Goal: Task Accomplishment & Management: Use online tool/utility

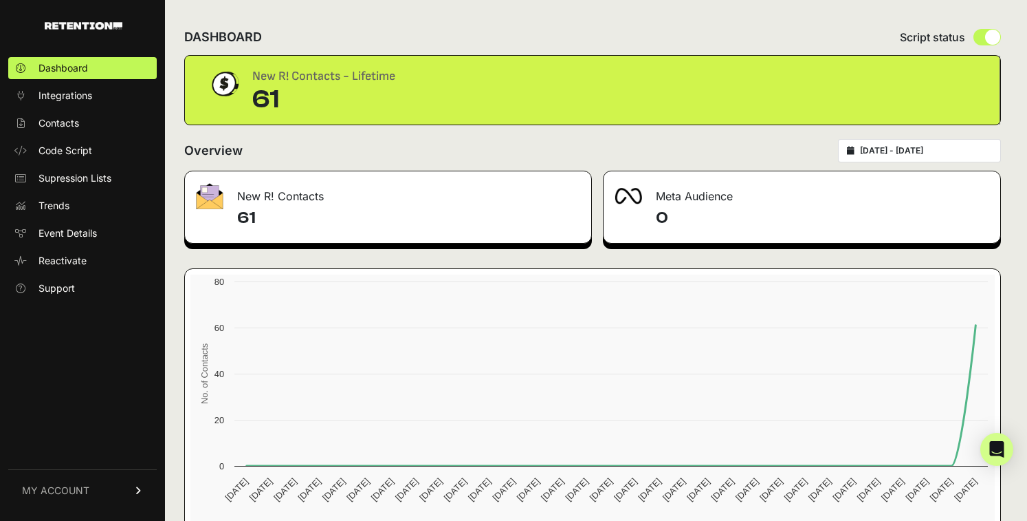
click at [323, 100] on div "61" at bounding box center [323, 100] width 143 height 28
click at [338, 218] on h4 "61" at bounding box center [408, 218] width 343 height 22
click at [252, 216] on h4 "61" at bounding box center [408, 218] width 343 height 22
click at [301, 186] on div "New R! Contacts" at bounding box center [388, 191] width 406 height 41
click at [83, 144] on span "Code Script" at bounding box center [66, 151] width 54 height 14
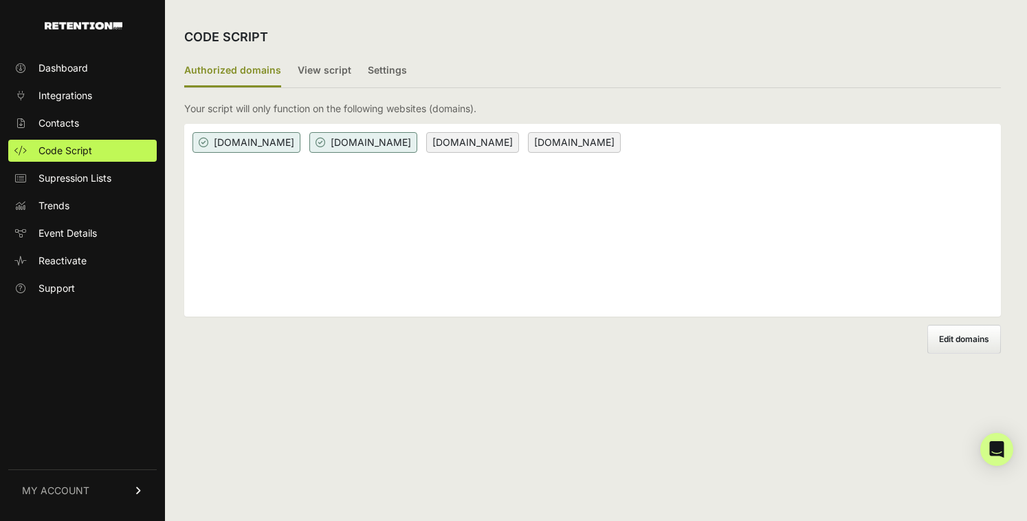
click at [377, 140] on span "superpower.com" at bounding box center [363, 142] width 108 height 21
click at [506, 259] on div "superpower-staging.com superpower.com www.superpower-staging.com www.superpower…" at bounding box center [592, 220] width 817 height 193
click at [79, 75] on link "Dashboard" at bounding box center [82, 68] width 149 height 22
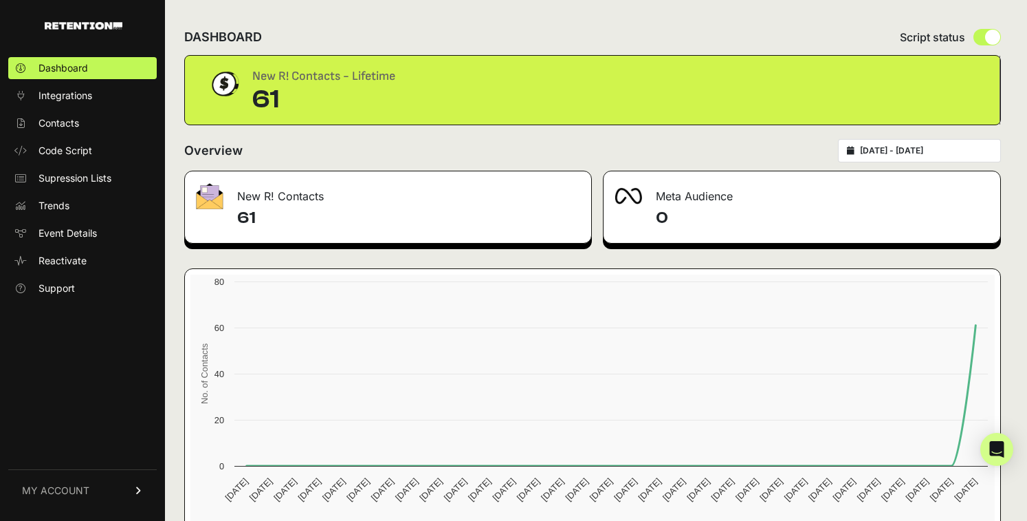
click at [393, 208] on h4 "61" at bounding box center [408, 218] width 343 height 22
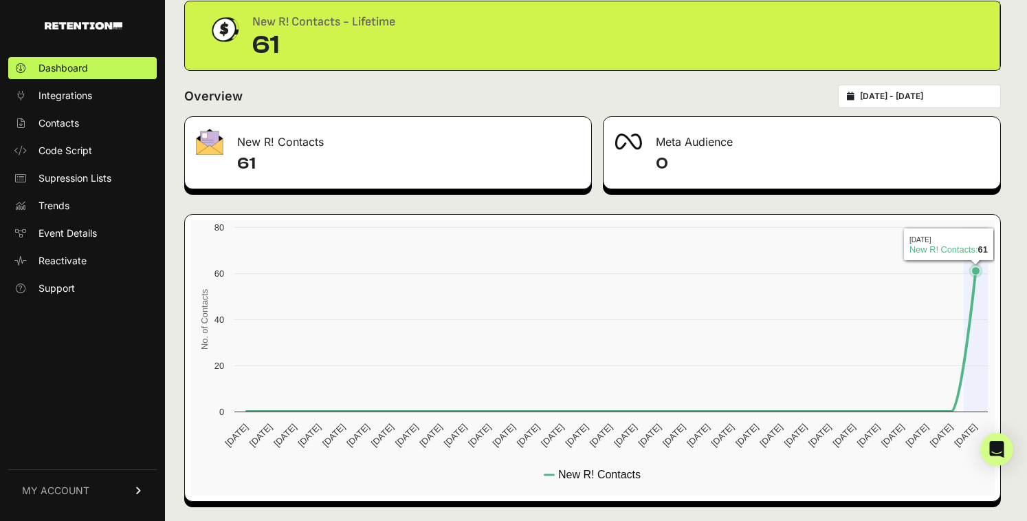
click at [974, 315] on icon at bounding box center [612, 341] width 730 height 140
click at [402, 143] on div "New R! Contacts" at bounding box center [388, 137] width 406 height 41
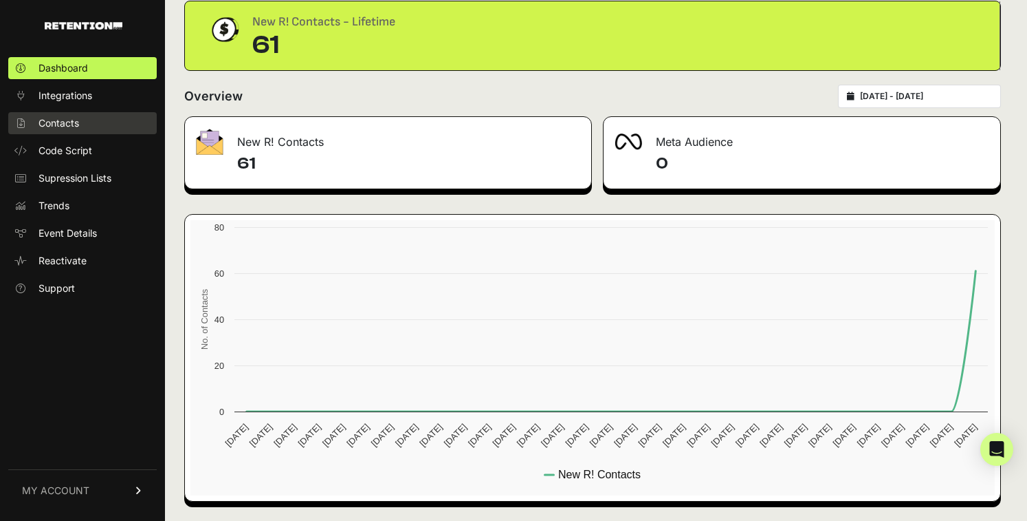
click at [92, 120] on link "Contacts" at bounding box center [82, 123] width 149 height 22
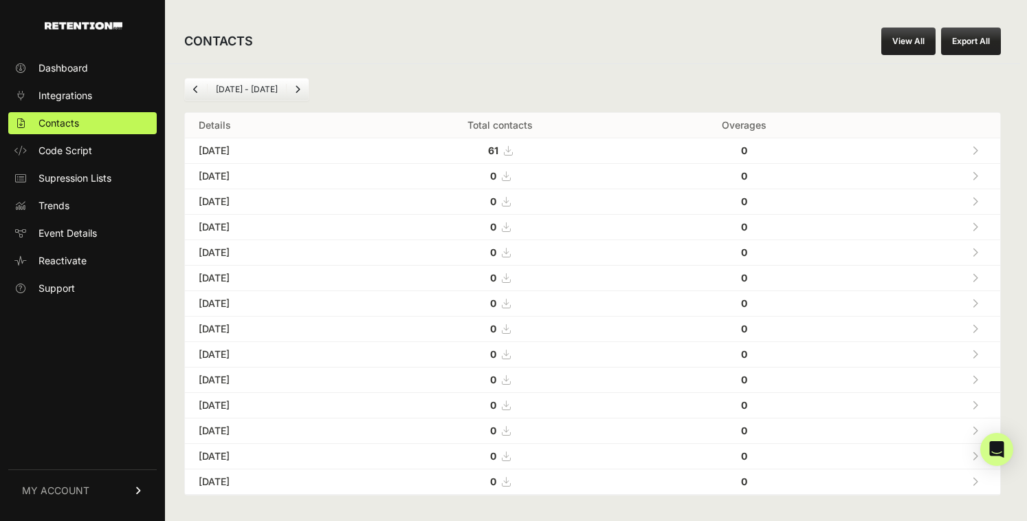
click at [512, 151] on icon at bounding box center [508, 151] width 8 height 10
click at [73, 204] on link "Trends" at bounding box center [82, 206] width 149 height 22
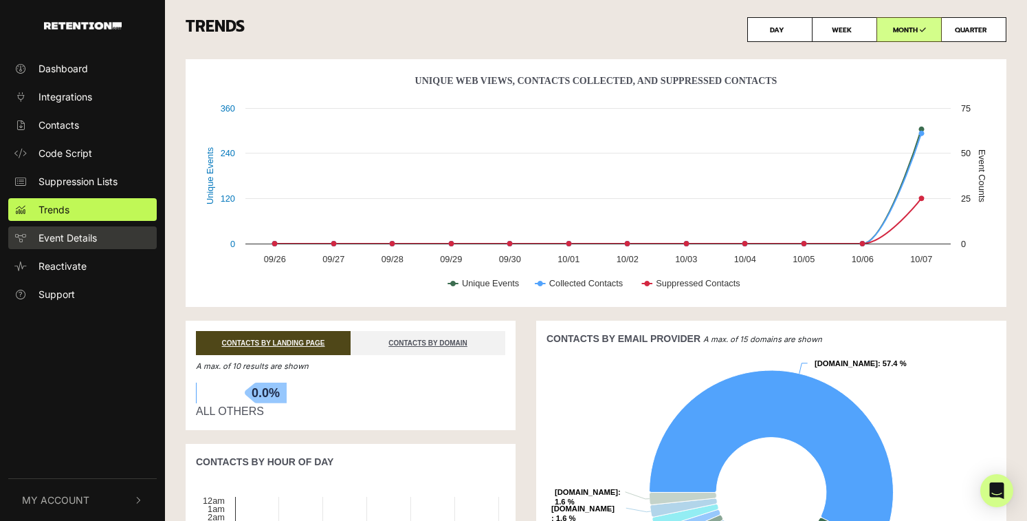
click at [78, 239] on span "Event Details" at bounding box center [68, 237] width 58 height 14
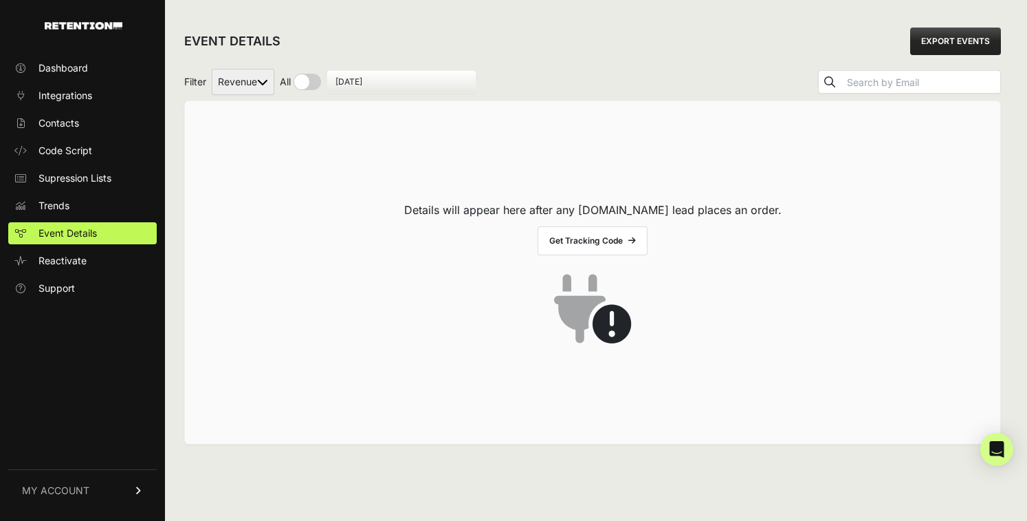
click at [78, 239] on span "Event Details" at bounding box center [68, 233] width 58 height 14
click at [78, 256] on span "Reactivate" at bounding box center [63, 261] width 48 height 14
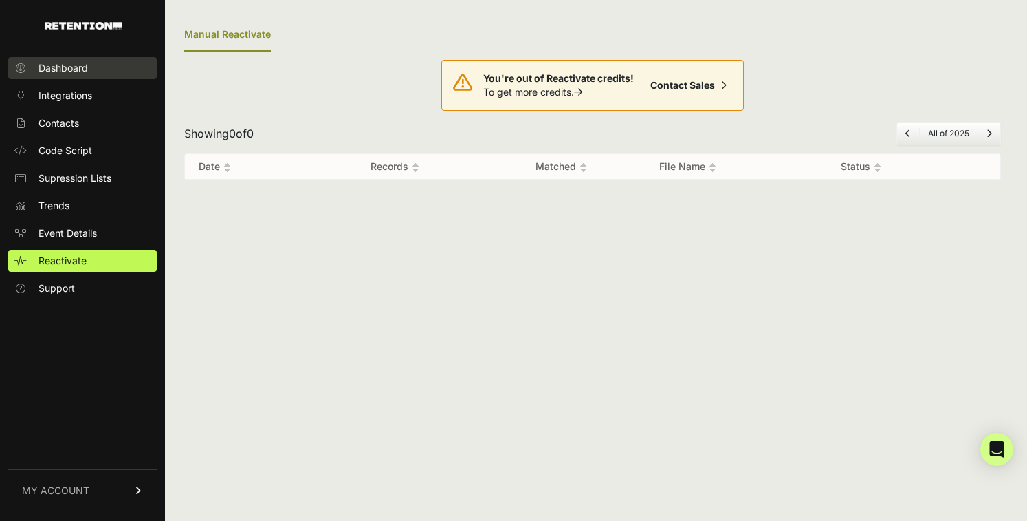
click at [94, 78] on link "Dashboard" at bounding box center [82, 68] width 149 height 22
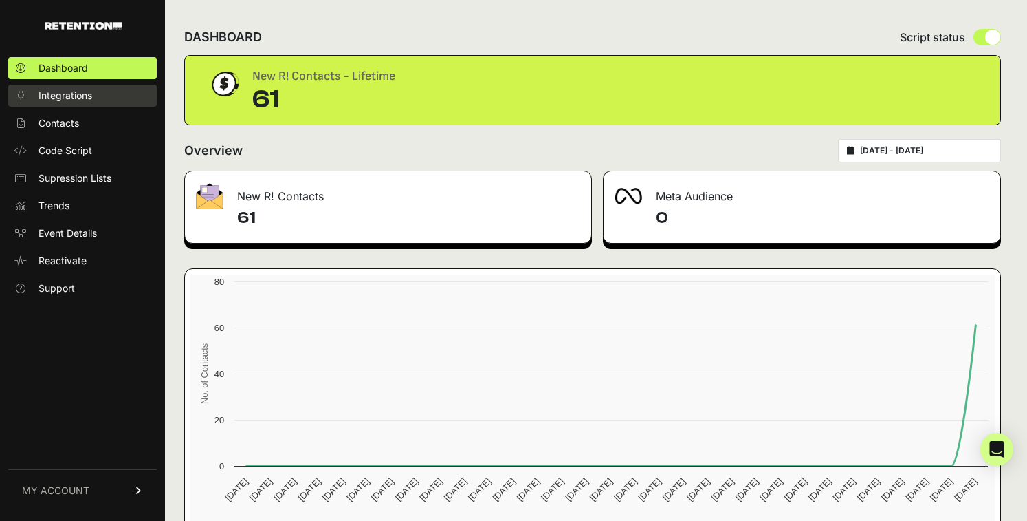
click at [66, 88] on link "Integrations" at bounding box center [82, 96] width 149 height 22
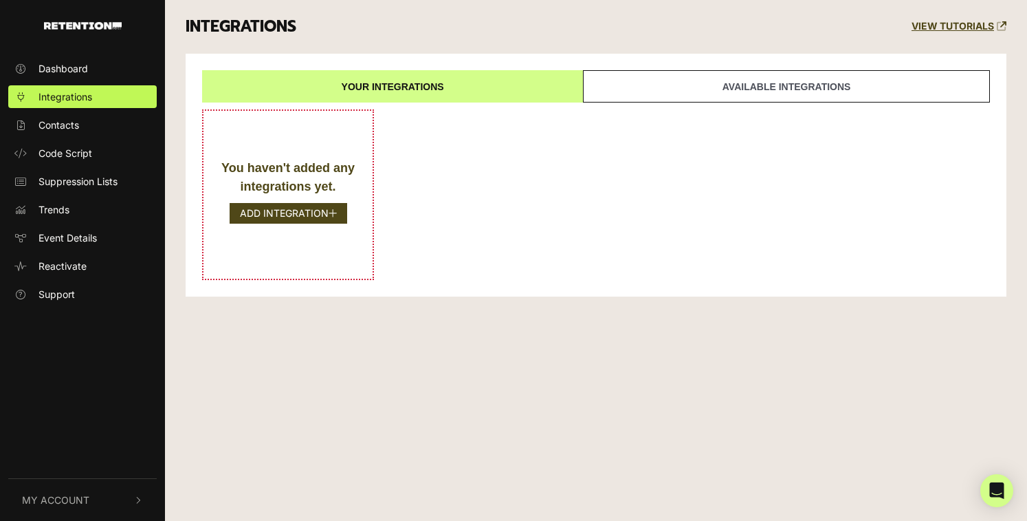
click at [766, 94] on link "Available integrations" at bounding box center [786, 86] width 407 height 32
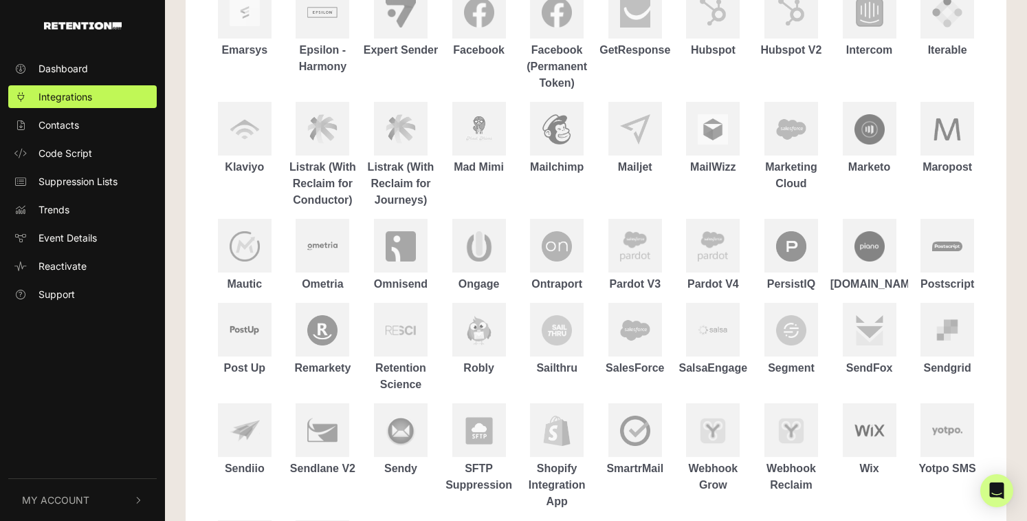
scroll to position [521, 0]
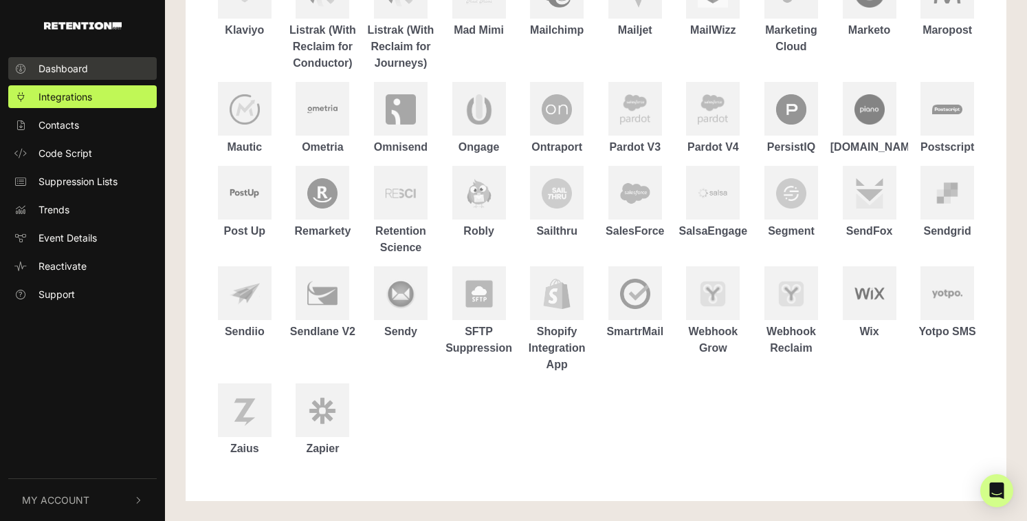
click at [119, 69] on link "Dashboard" at bounding box center [82, 68] width 149 height 23
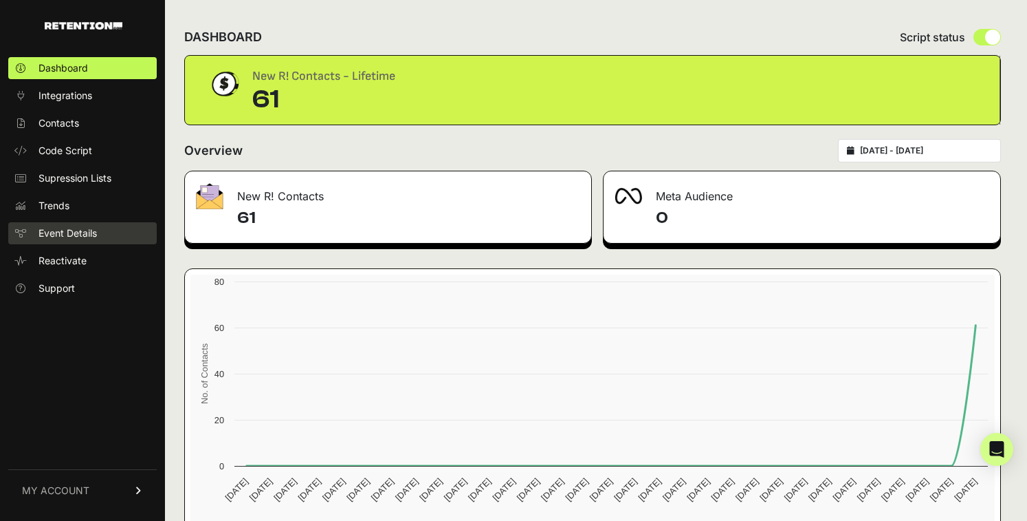
click at [92, 228] on span "Event Details" at bounding box center [68, 233] width 58 height 14
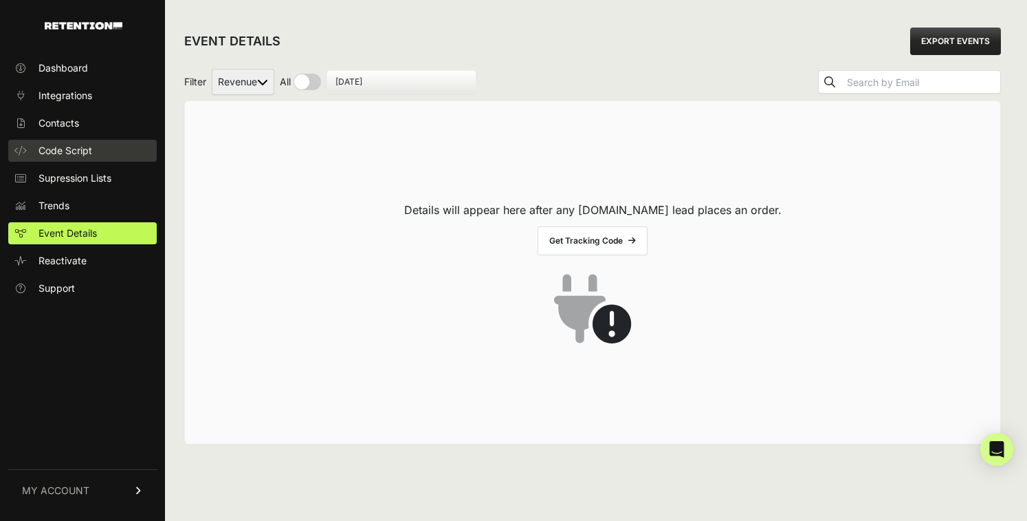
click at [88, 150] on span "Code Script" at bounding box center [66, 151] width 54 height 14
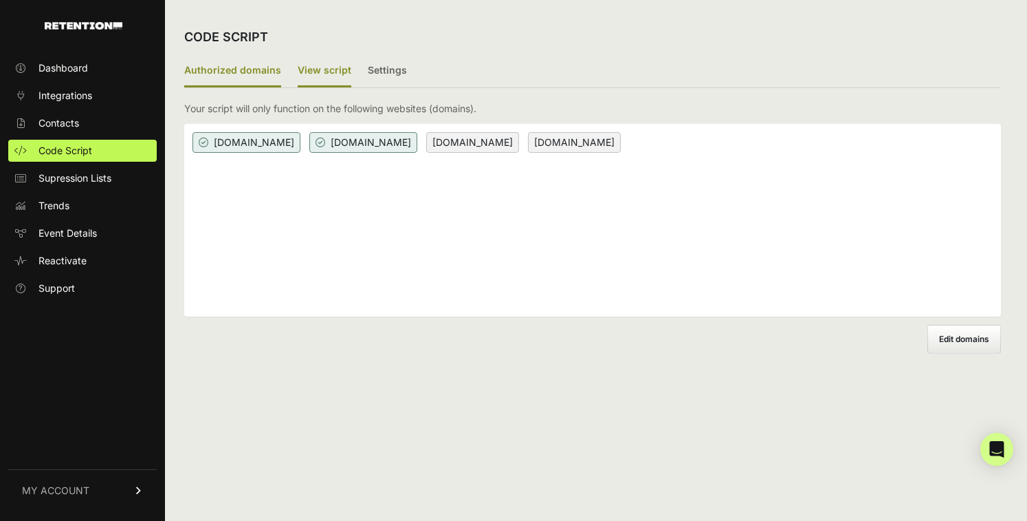
click at [319, 71] on label "View script" at bounding box center [325, 71] width 54 height 32
click at [0, 0] on input "View script" at bounding box center [0, 0] width 0 height 0
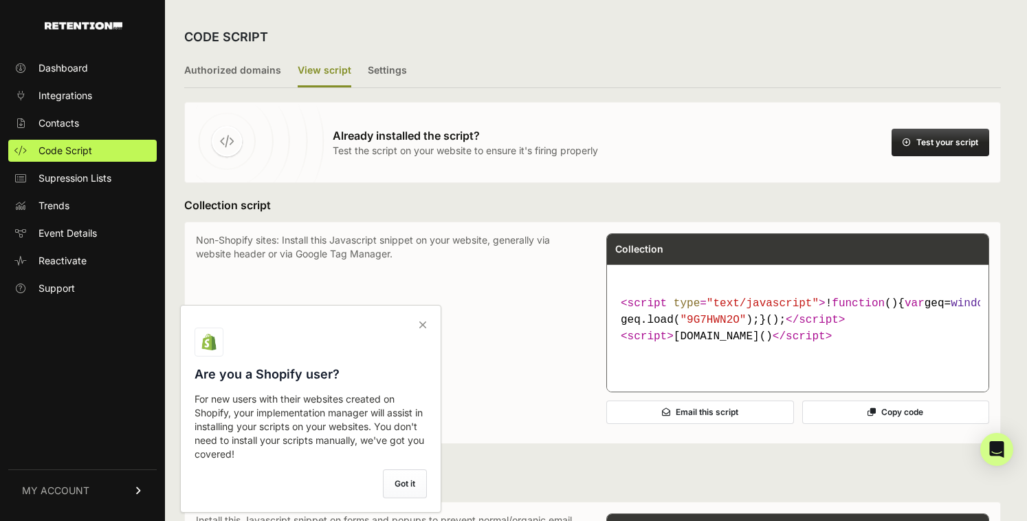
scroll to position [5, 0]
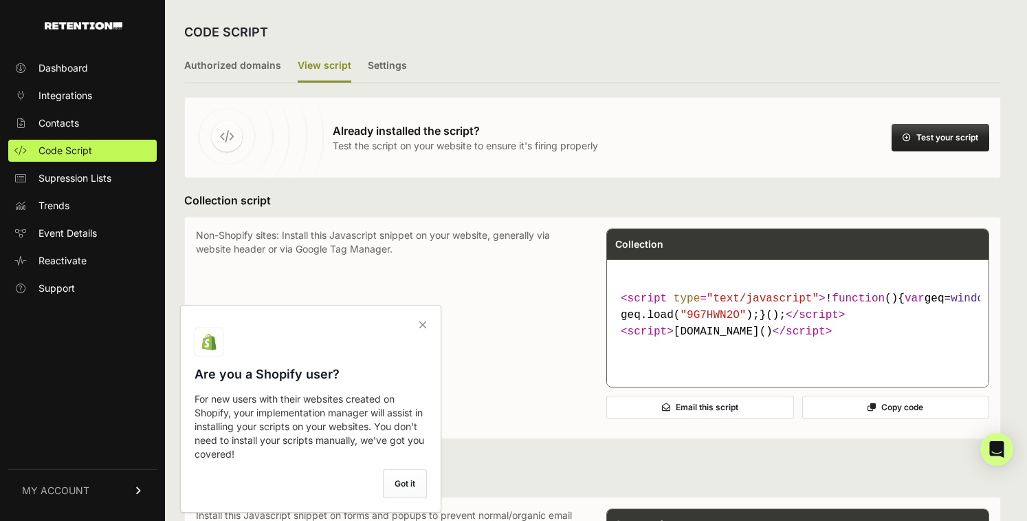
click at [420, 332] on icon at bounding box center [422, 325] width 19 height 22
click at [0, 0] on input "checkbox" at bounding box center [0, 0] width 0 height 0
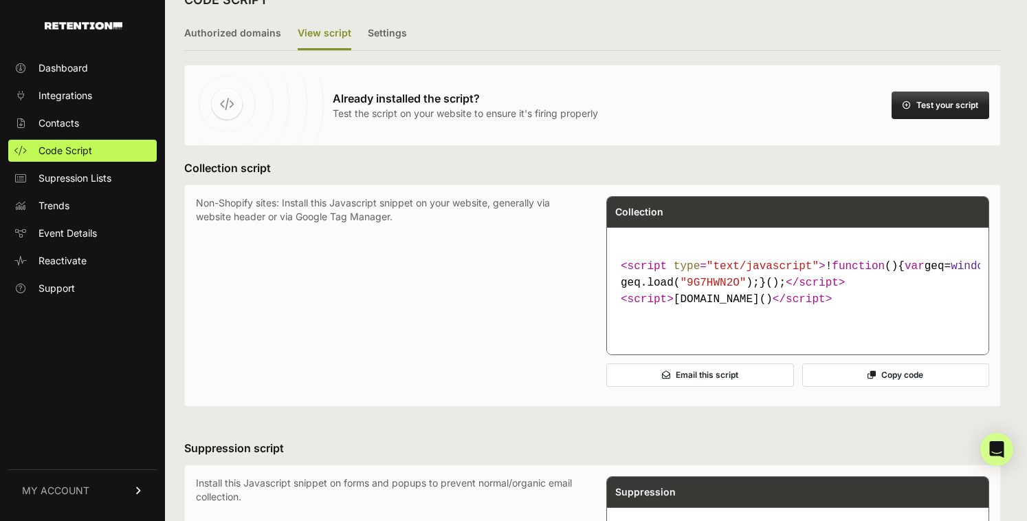
scroll to position [39, 0]
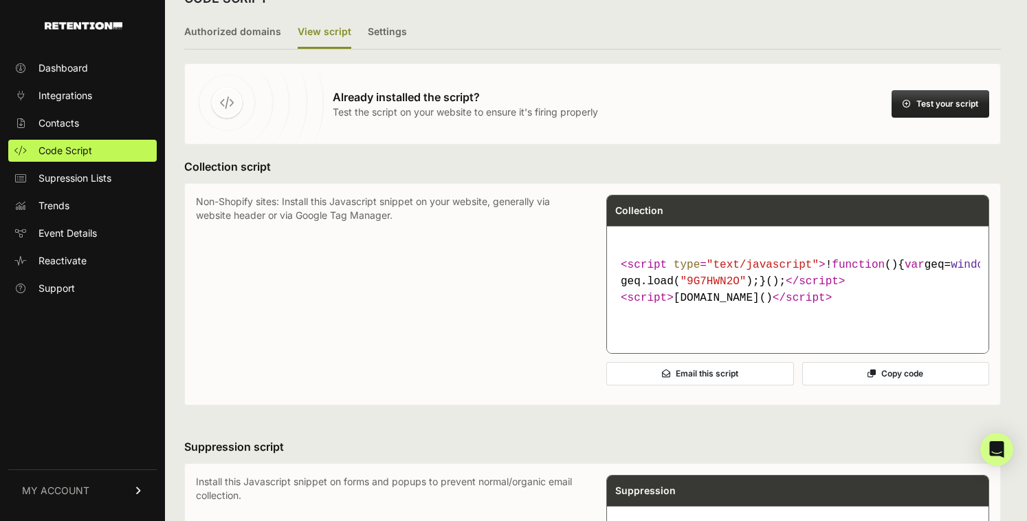
click at [838, 385] on button "Copy code" at bounding box center [896, 373] width 188 height 23
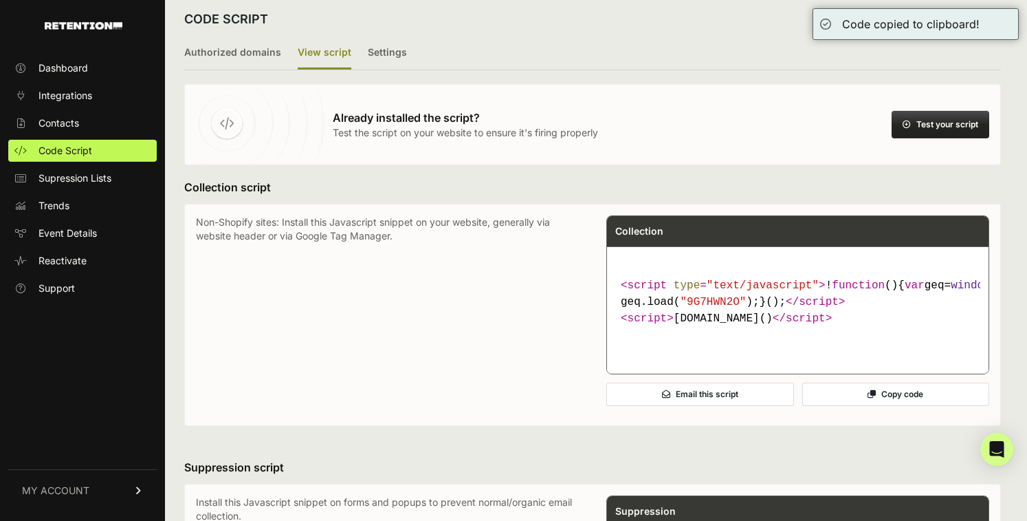
scroll to position [29, 0]
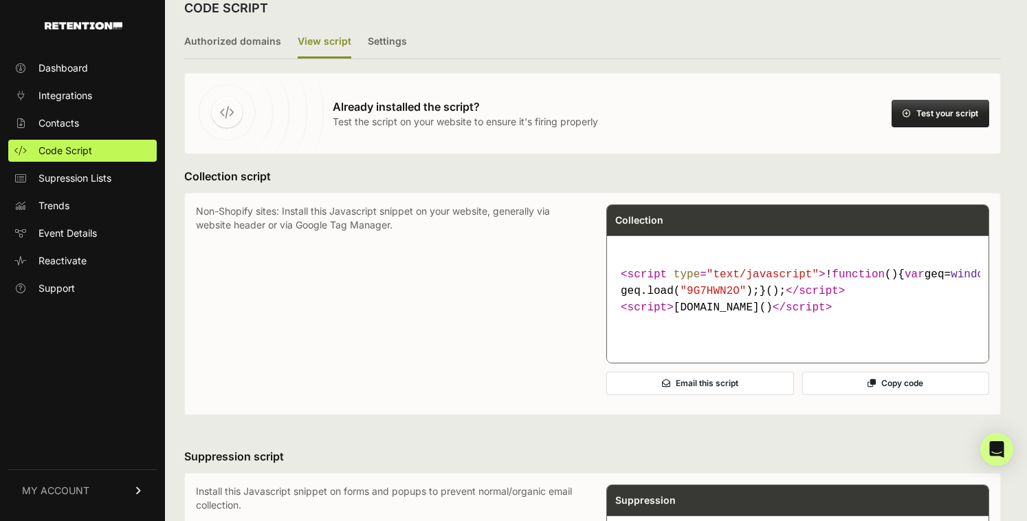
click at [857, 395] on button "Copy code" at bounding box center [896, 382] width 188 height 23
click at [921, 120] on button "Test your script" at bounding box center [941, 114] width 98 height 28
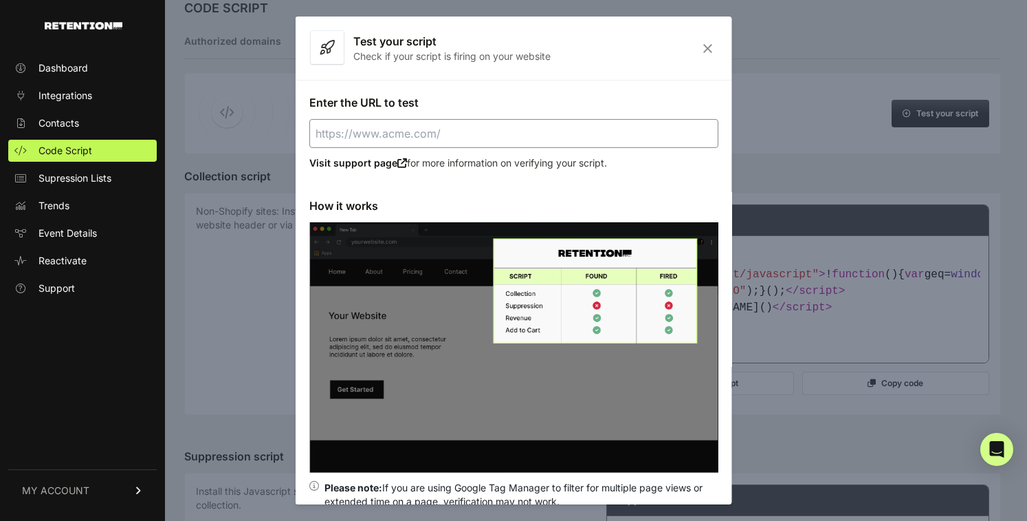
click at [445, 140] on input "Enter the URL to test" at bounding box center [513, 133] width 409 height 29
type input "http"
paste input "https://superpower.com/"
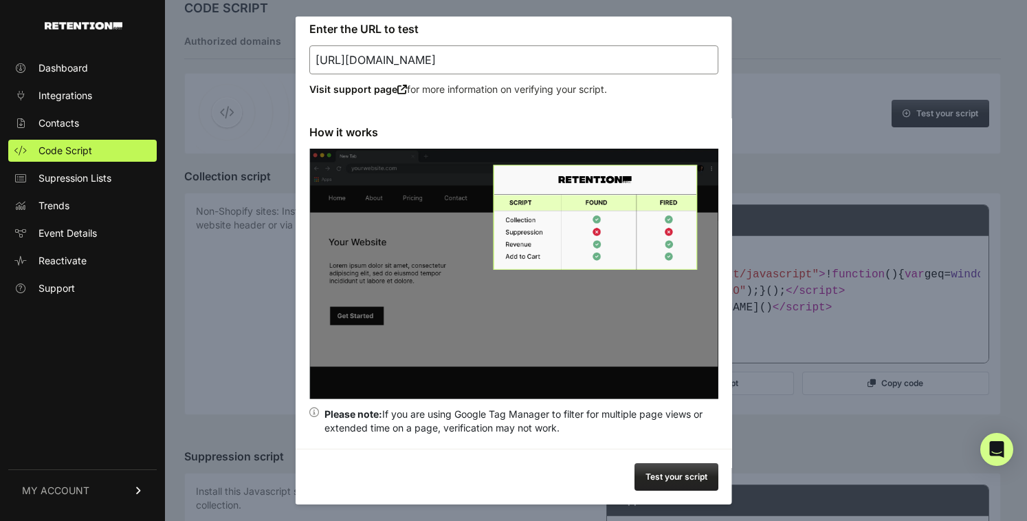
click at [670, 476] on button "Test your script" at bounding box center [677, 477] width 84 height 28
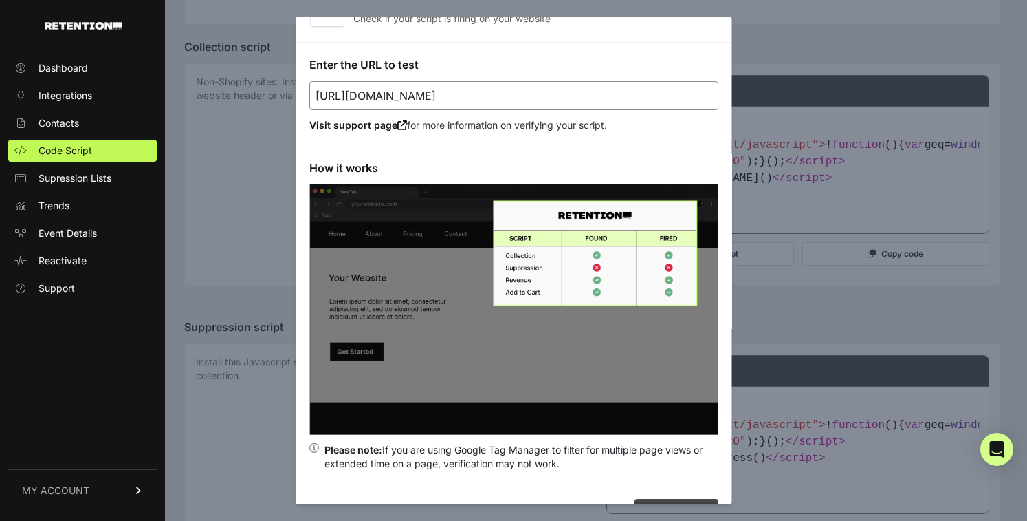
scroll to position [0, 0]
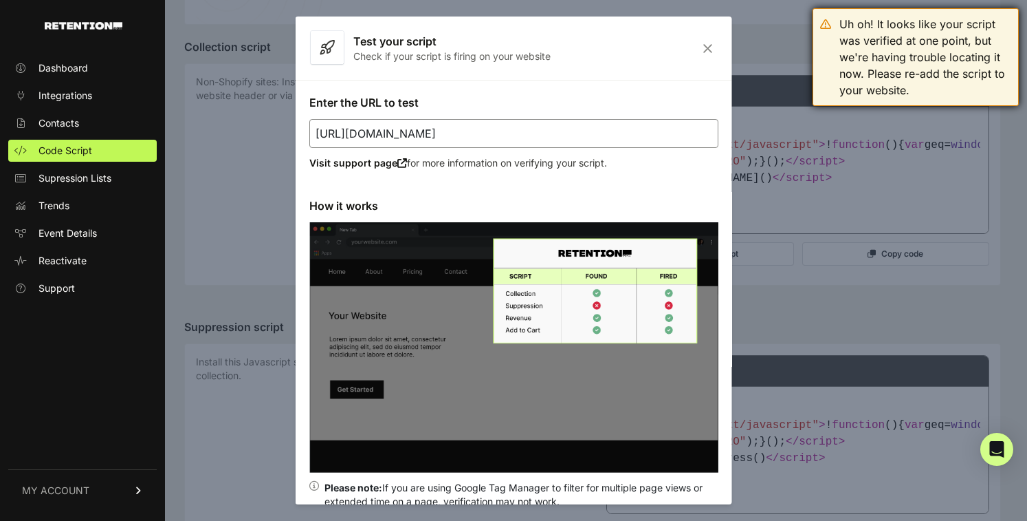
click at [888, 83] on div "Uh oh! It looks like your script was verified at one point, but we're having tr…" at bounding box center [926, 57] width 172 height 83
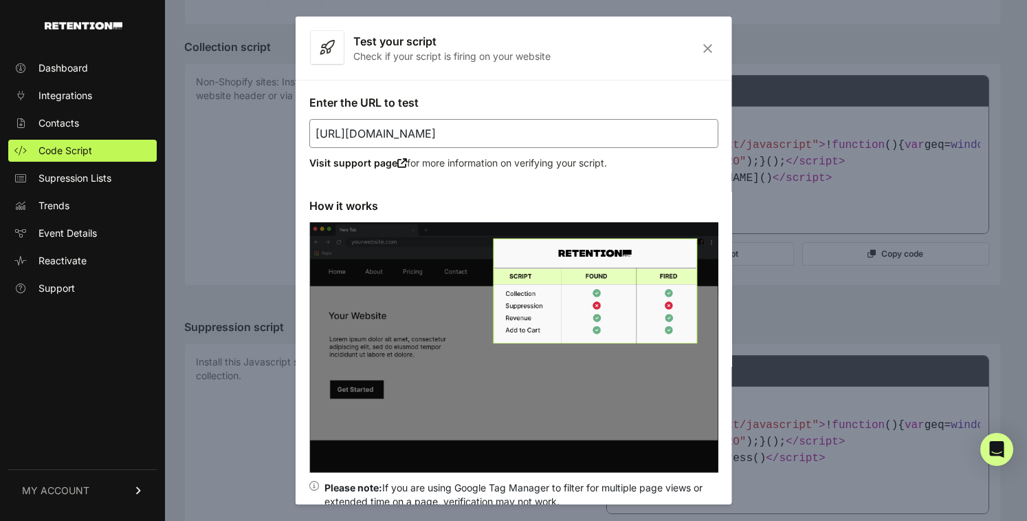
click at [458, 133] on input "https://superpower.com" at bounding box center [513, 133] width 409 height 29
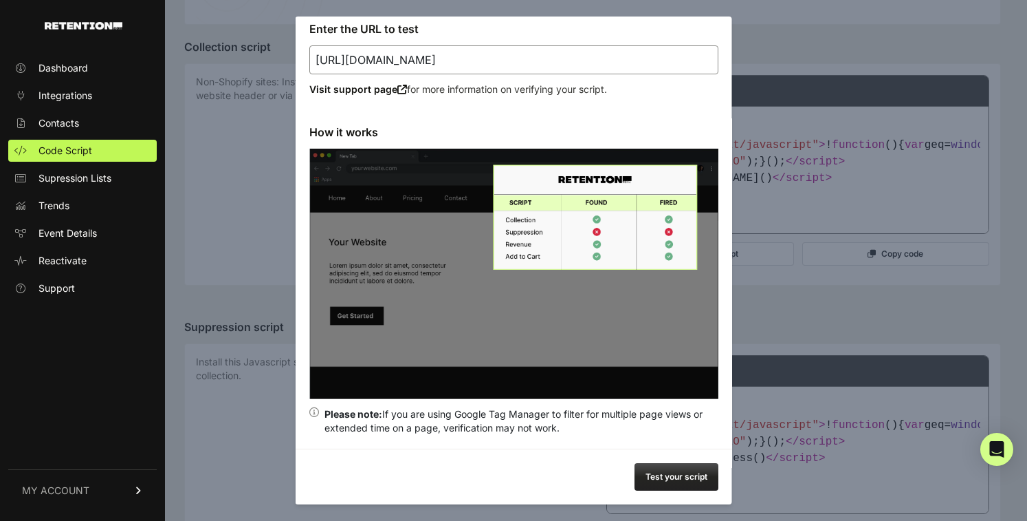
type input "https://superpower.com/fatigue"
click at [670, 501] on div "Test your script" at bounding box center [514, 476] width 437 height 56
click at [677, 482] on button "Test your script" at bounding box center [677, 477] width 84 height 28
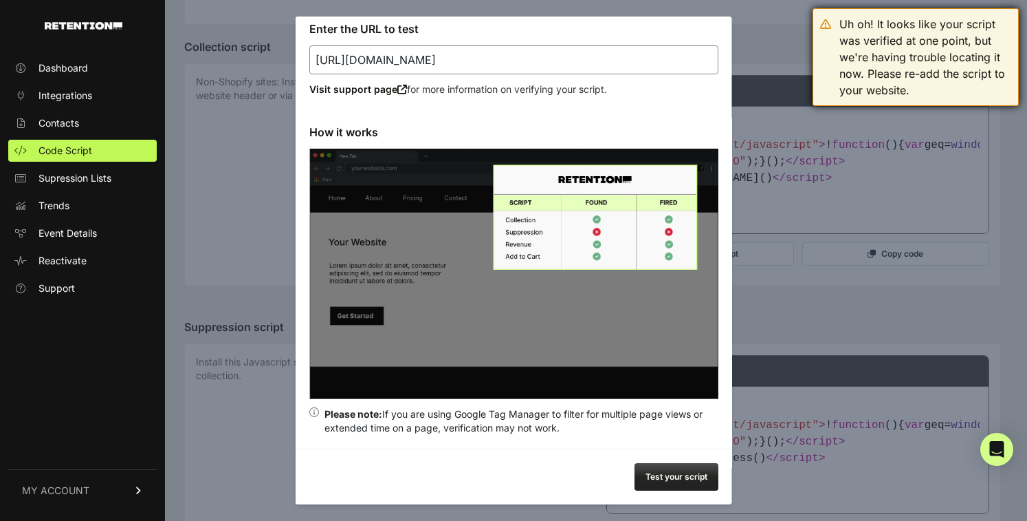
click at [883, 63] on div "Uh oh! It looks like your script was verified at one point, but we're having tr…" at bounding box center [926, 57] width 172 height 83
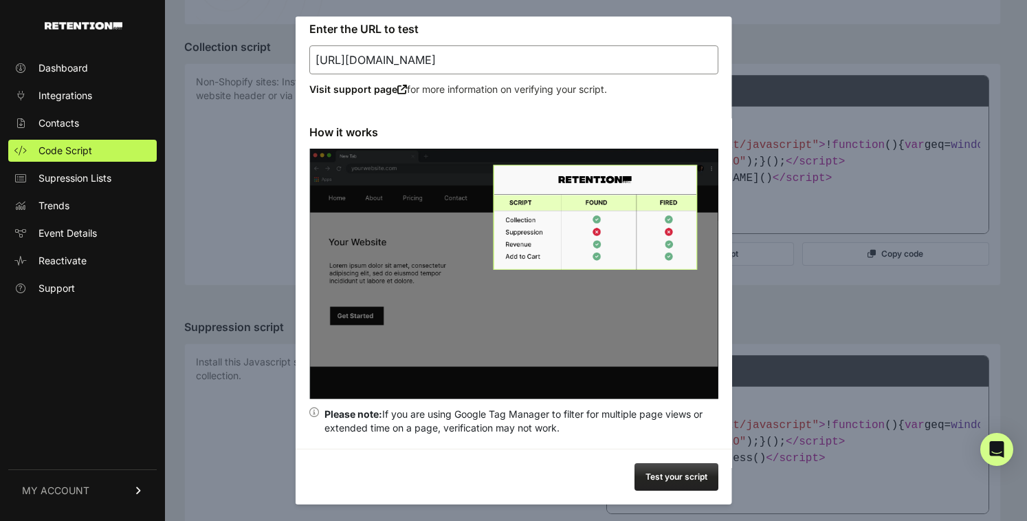
click at [646, 459] on div "Test your script" at bounding box center [514, 476] width 437 height 56
click at [659, 476] on button "Test your script" at bounding box center [677, 477] width 84 height 28
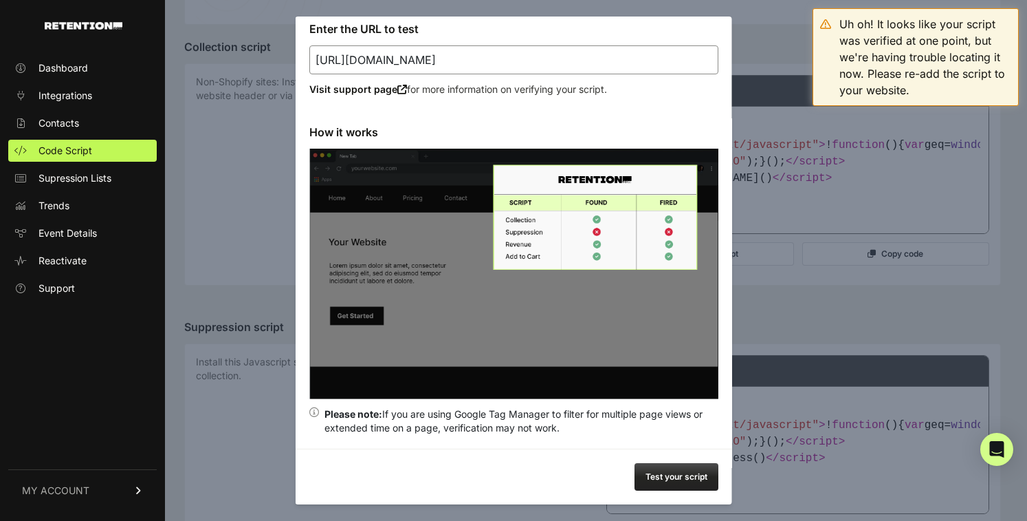
click at [757, 153] on div at bounding box center [513, 260] width 1027 height 521
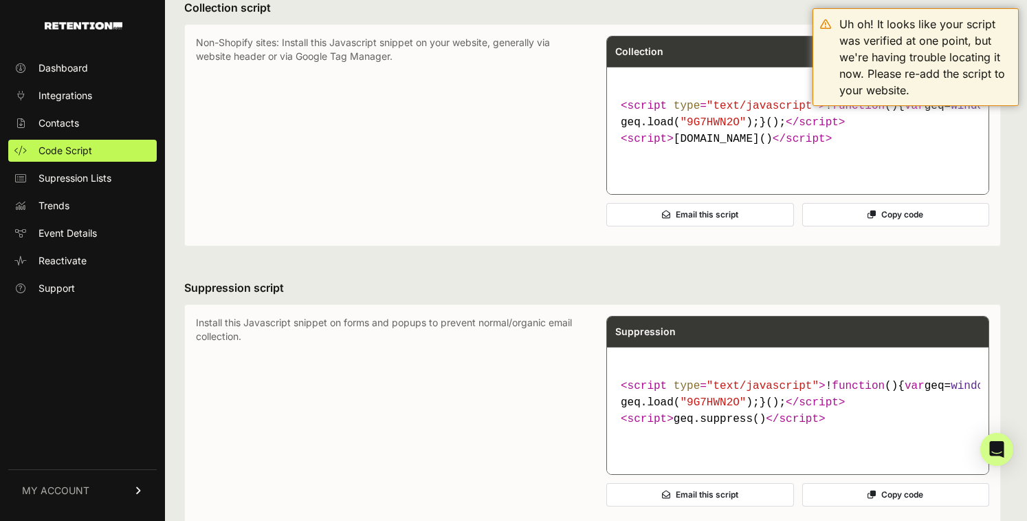
scroll to position [0, 0]
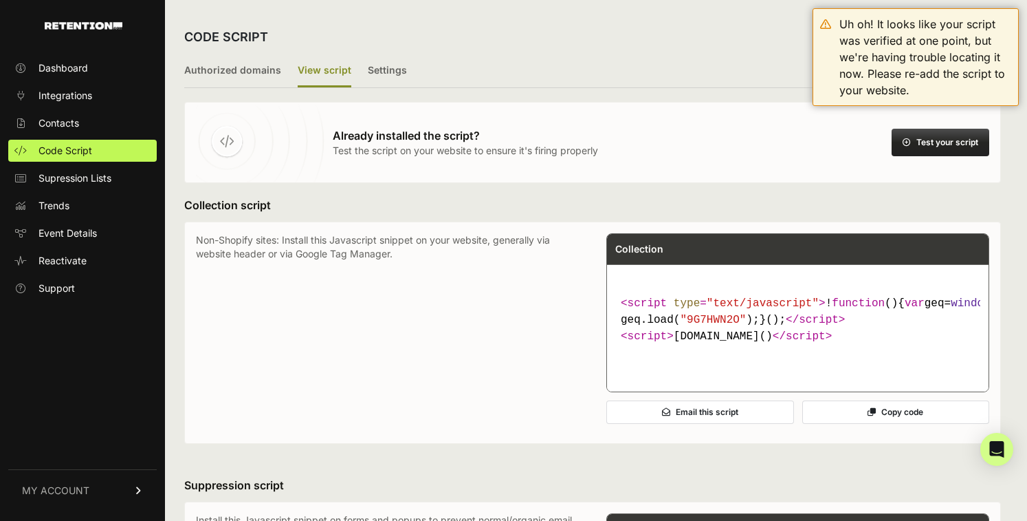
click at [915, 424] on button "Copy code" at bounding box center [896, 411] width 188 height 23
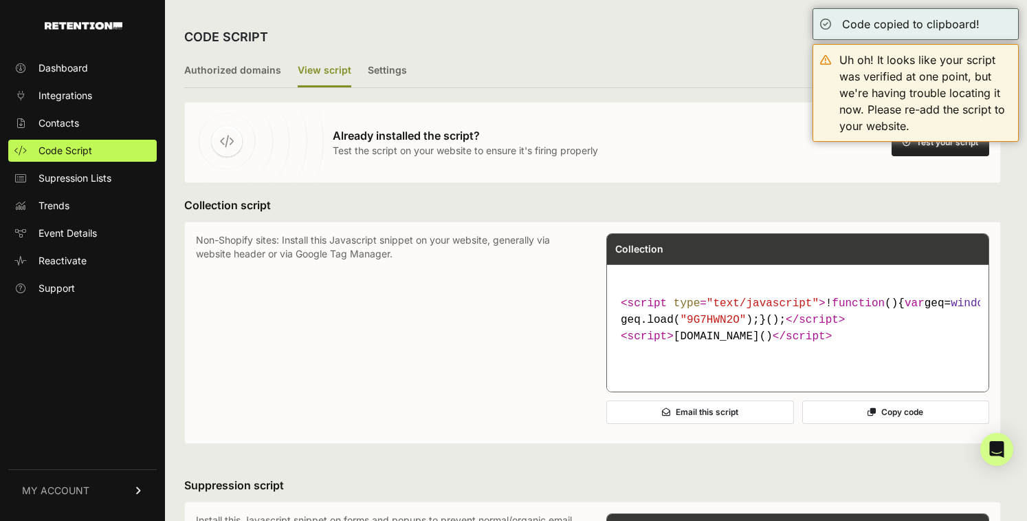
click at [935, 150] on button "Test your script" at bounding box center [941, 143] width 98 height 28
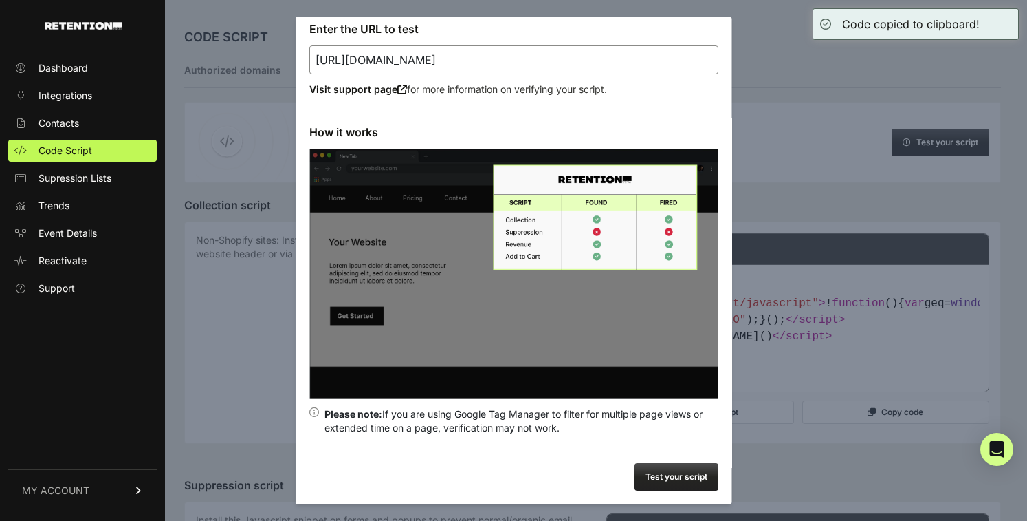
click at [520, 50] on input "https://superpower.com/fatigue" at bounding box center [513, 59] width 409 height 29
paste input "://superpower.com/?utm_source=googl"
click at [669, 483] on button "Test your script" at bounding box center [677, 477] width 84 height 28
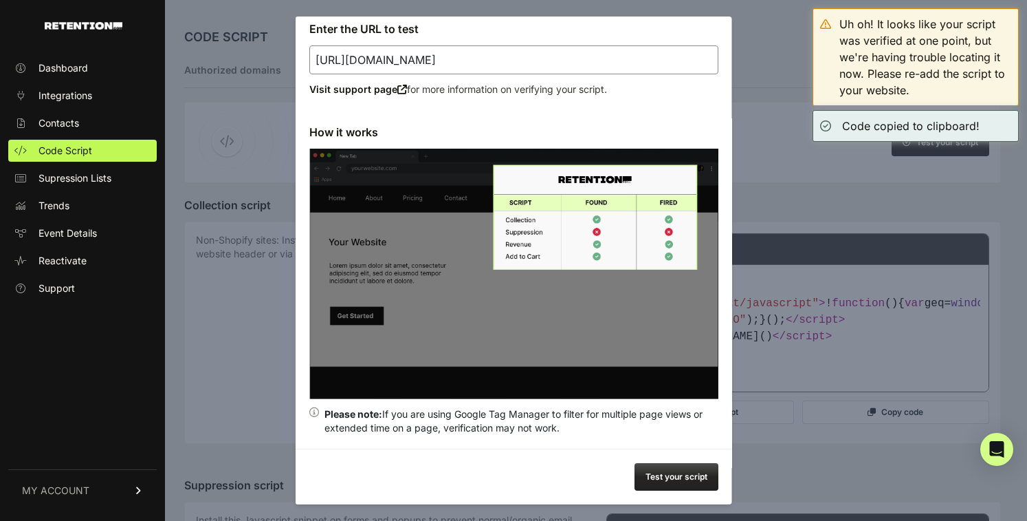
click at [850, 373] on div at bounding box center [513, 260] width 1027 height 521
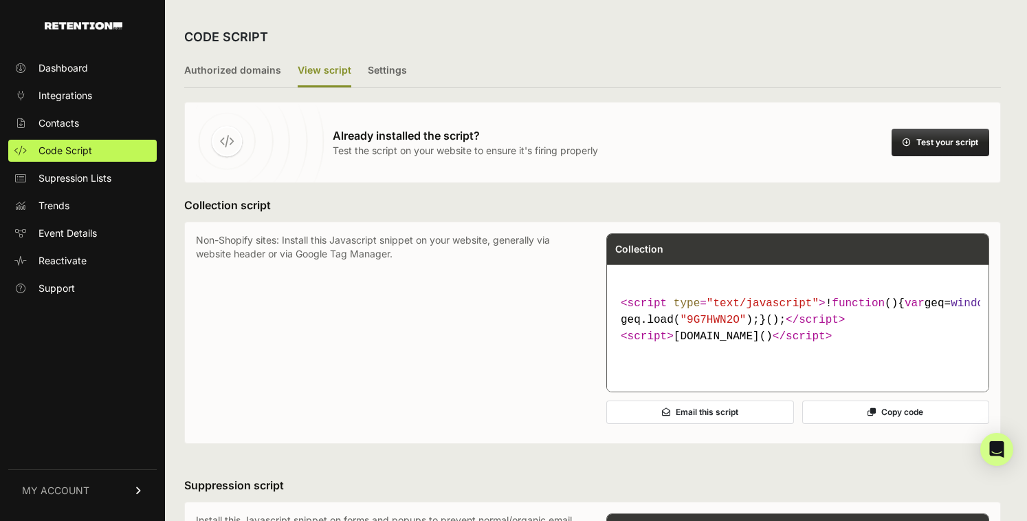
click at [878, 424] on button "Copy code" at bounding box center [896, 411] width 188 height 23
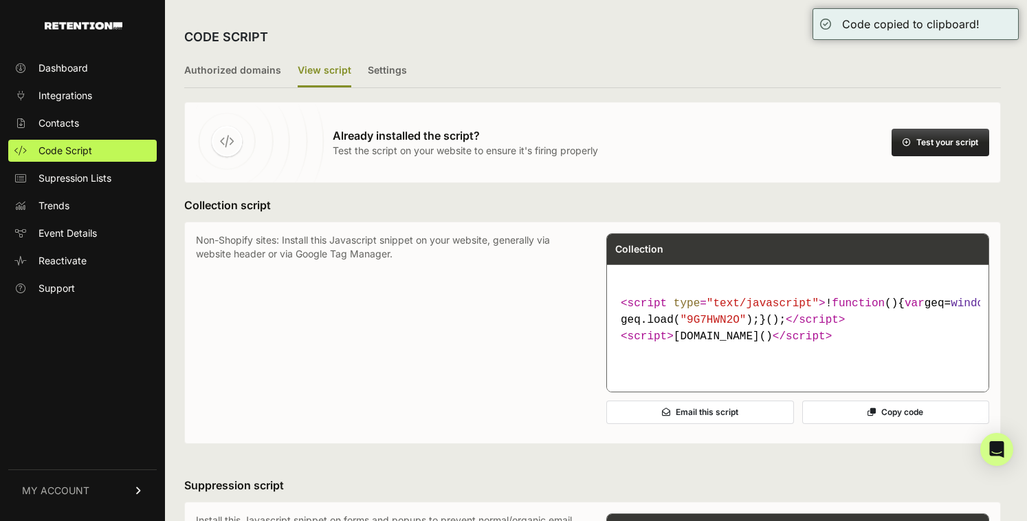
click at [927, 143] on button "Test your script" at bounding box center [941, 143] width 98 height 28
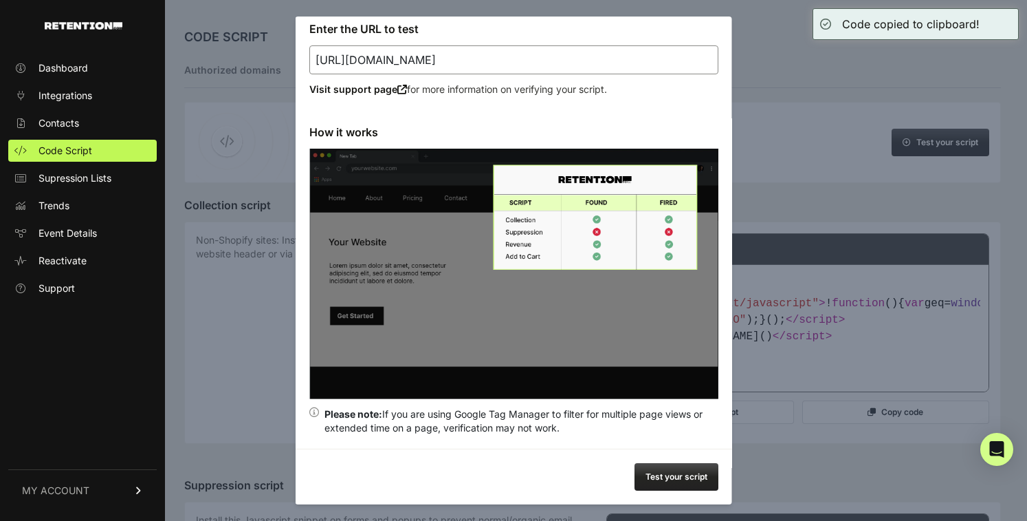
click at [582, 67] on input "http://superpower.com?utm_source=google" at bounding box center [513, 59] width 409 height 29
click at [673, 466] on button "Test your script" at bounding box center [677, 477] width 84 height 28
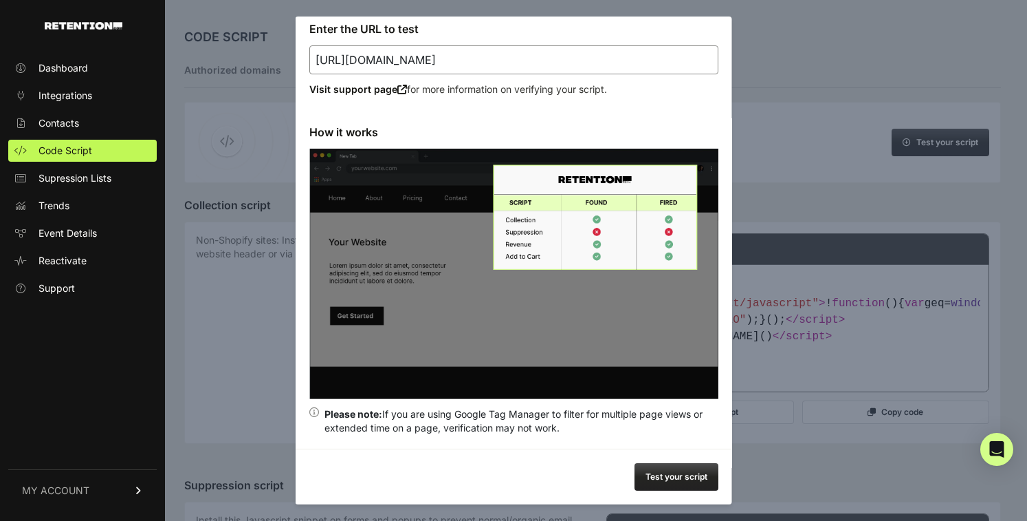
click at [666, 473] on button "Test your script" at bounding box center [677, 477] width 84 height 28
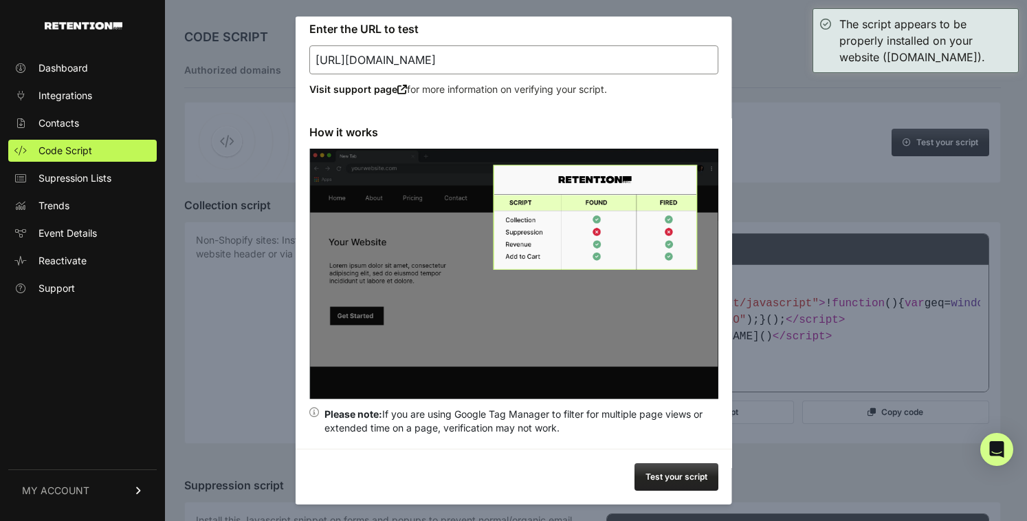
click at [529, 81] on div "Enter the URL to test http://superpower.com Visit support page for more informa…" at bounding box center [514, 227] width 437 height 442
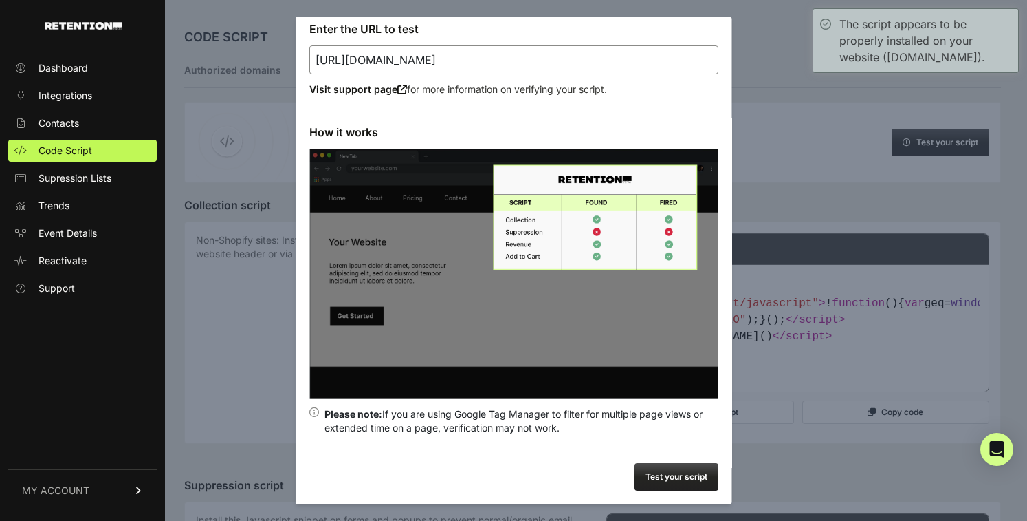
click at [534, 66] on input "http://superpower.com" at bounding box center [513, 59] width 409 height 29
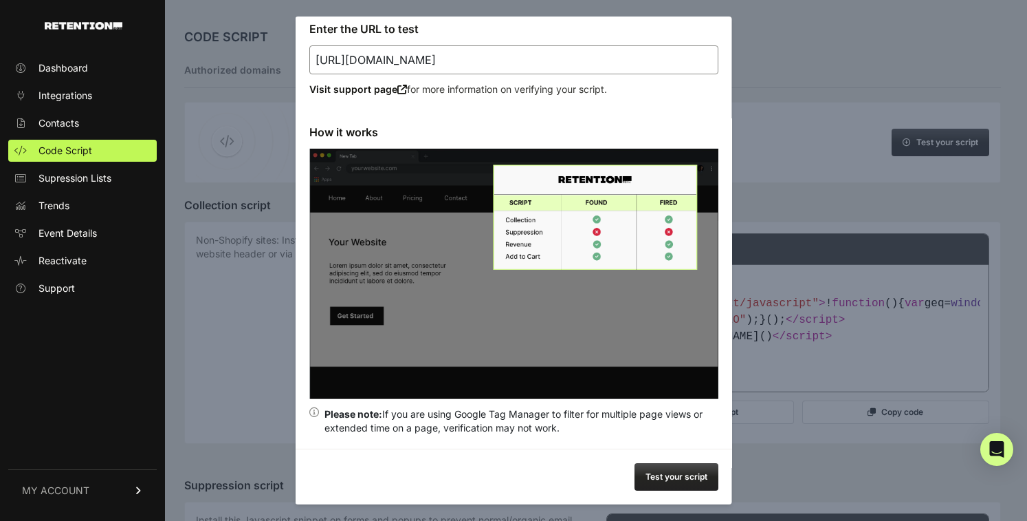
type input "http://superpower.com/fatigue"
click at [661, 472] on button "Test your script" at bounding box center [677, 477] width 84 height 28
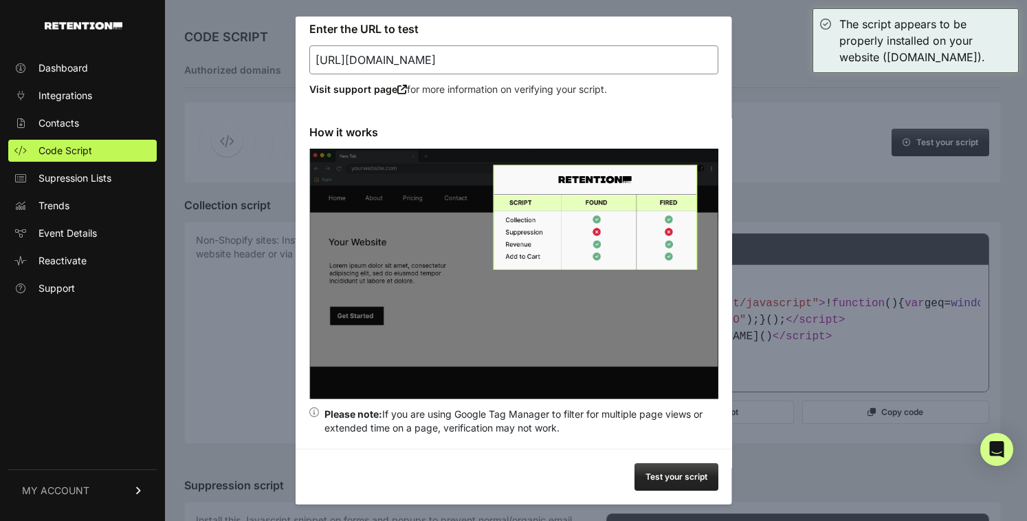
click at [772, 83] on div at bounding box center [513, 260] width 1027 height 521
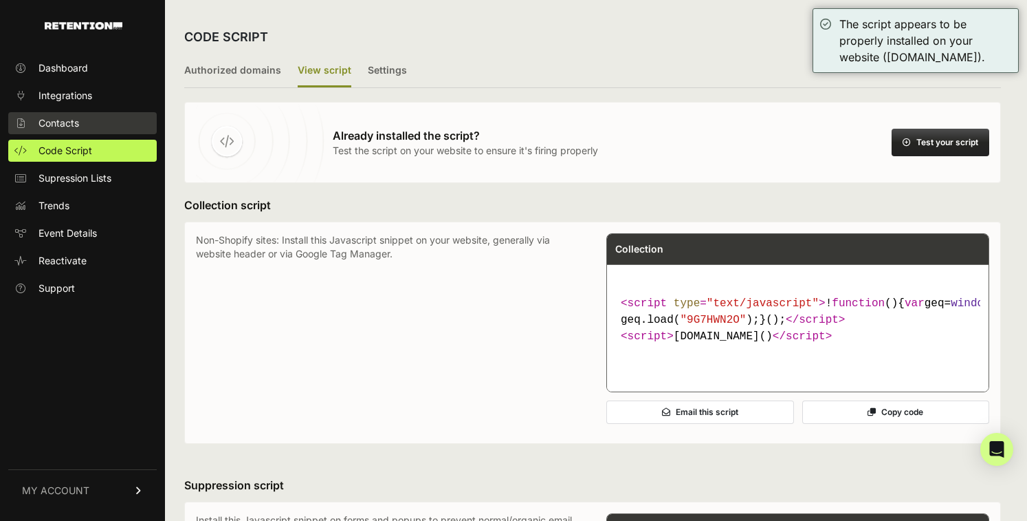
click at [79, 125] on link "Contacts" at bounding box center [82, 123] width 149 height 22
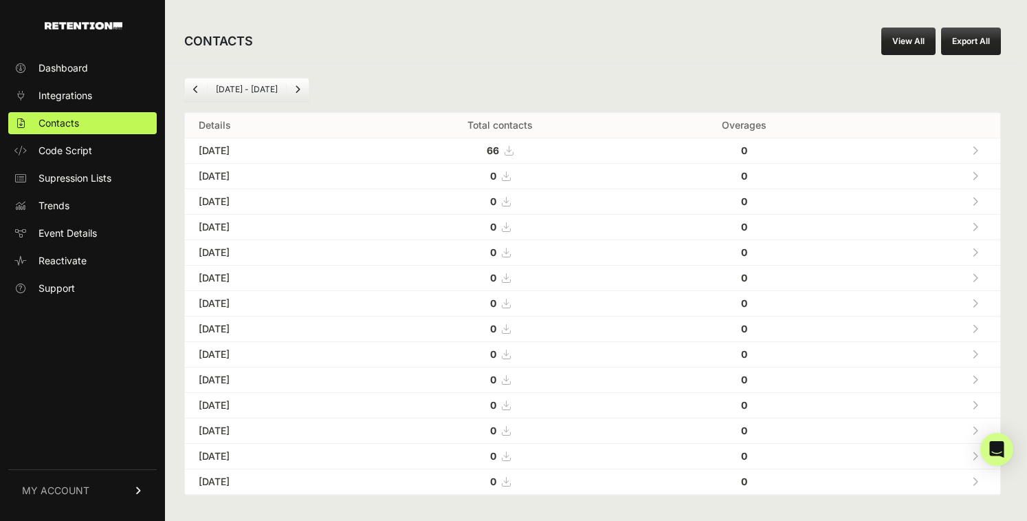
click at [513, 152] on icon at bounding box center [509, 151] width 8 height 10
